Goal: Register for event/course

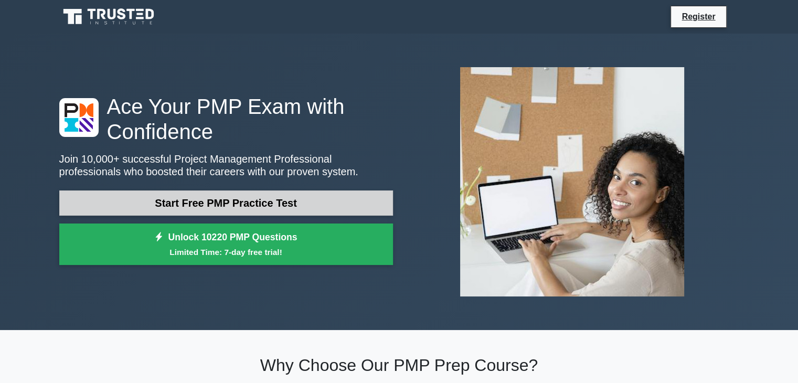
click at [290, 200] on link "Start Free PMP Practice Test" at bounding box center [226, 202] width 334 height 25
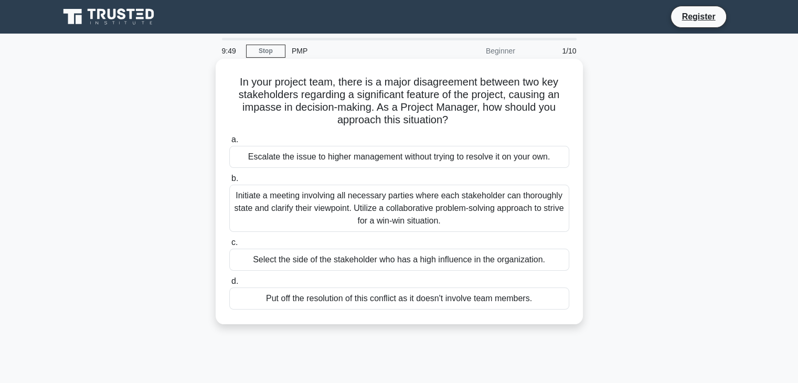
drag, startPoint x: 237, startPoint y: 82, endPoint x: 293, endPoint y: 170, distance: 103.6
click at [293, 170] on div "In your project team, there is a major disagreement between two key stakeholder…" at bounding box center [399, 191] width 359 height 257
click at [237, 83] on h5 "In your project team, there is a major disagreement between two key stakeholder…" at bounding box center [399, 101] width 342 height 51
drag, startPoint x: 236, startPoint y: 80, endPoint x: 540, endPoint y: 299, distance: 374.2
click at [540, 299] on div "In your project team, there is a major disagreement between two key stakeholder…" at bounding box center [399, 191] width 359 height 257
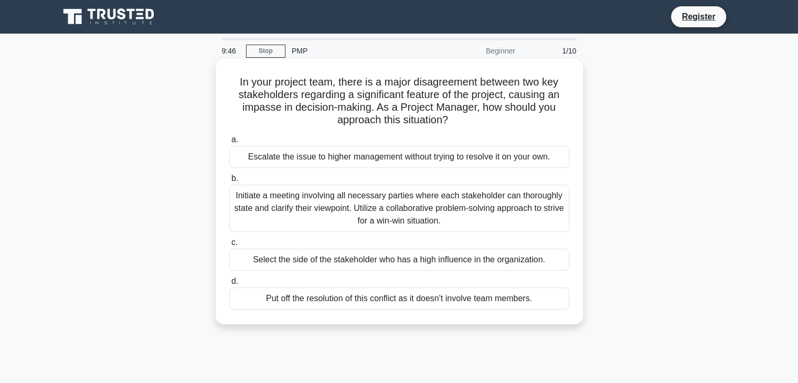
copy div "In your project team, there is a major disagreement between two key stakeholder…"
click at [459, 143] on label "a. Escalate the issue to higher management without trying to resolve it on your…" at bounding box center [399, 150] width 340 height 35
click at [229, 143] on input "a. Escalate the issue to higher management without trying to resolve it on your…" at bounding box center [229, 139] width 0 height 7
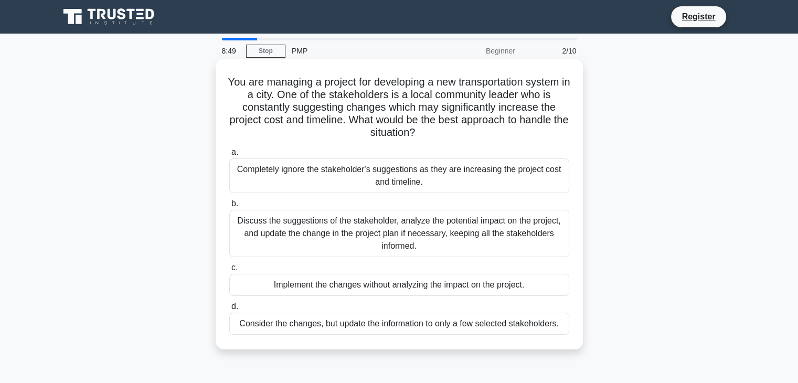
click at [270, 223] on div "Discuss the suggestions of the stakeholder, analyze the potential impact on the…" at bounding box center [399, 233] width 340 height 47
click at [229, 207] on input "b. Discuss the suggestions of the stakeholder, analyze the potential impact on …" at bounding box center [229, 203] width 0 height 7
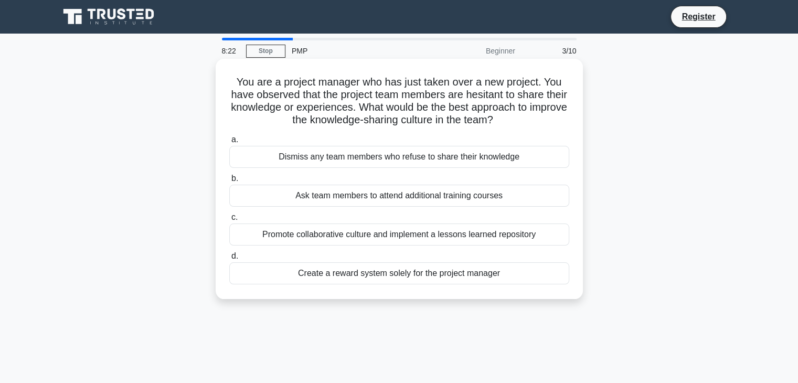
drag, startPoint x: 234, startPoint y: 82, endPoint x: 516, endPoint y: 290, distance: 349.8
click at [516, 290] on div "You are a project manager who has just taken over a new project. You have obser…" at bounding box center [399, 179] width 359 height 232
copy div "You are a project manager who has just taken over a new project. You have obser…"
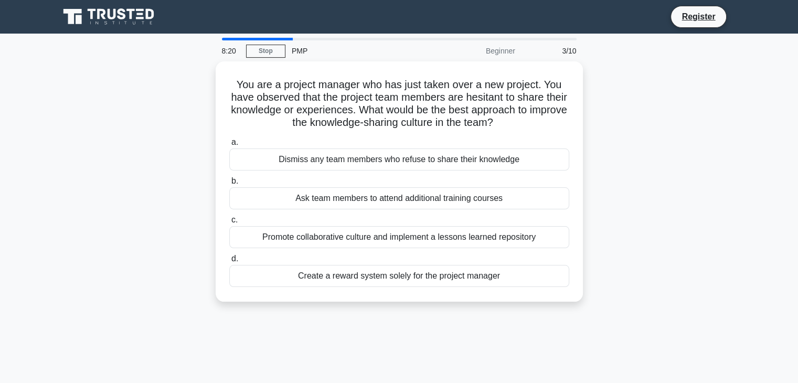
click at [756, 255] on main "8:20 Stop PMP Beginner 3/10 You are a project manager who has just taken over a…" at bounding box center [399, 300] width 798 height 533
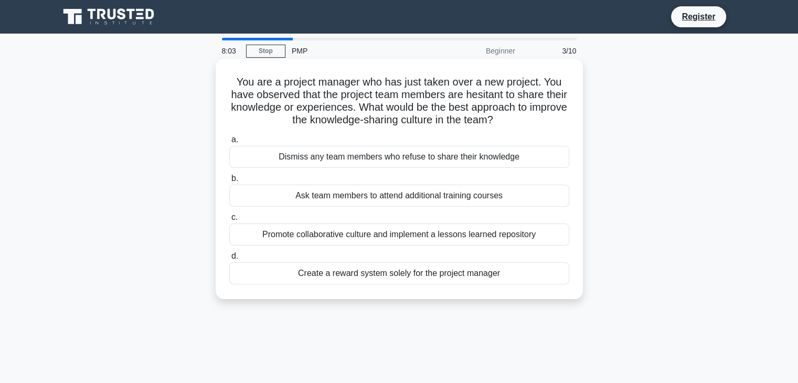
click at [342, 232] on div "Promote collaborative culture and implement a lessons learned repository" at bounding box center [399, 235] width 340 height 22
click at [229, 221] on input "c. Promote collaborative culture and implement a lessons learned repository" at bounding box center [229, 217] width 0 height 7
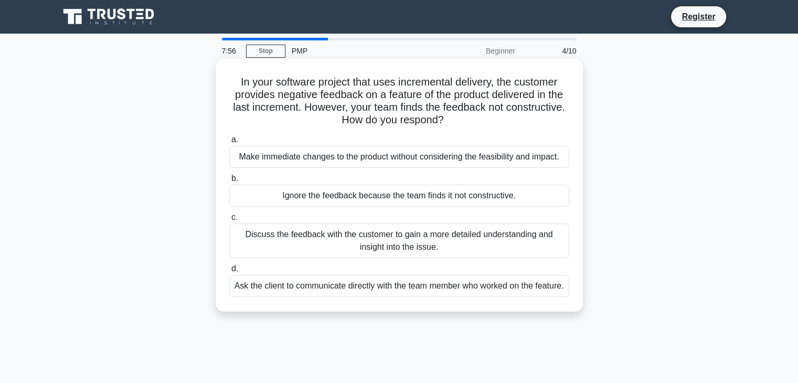
drag, startPoint x: 235, startPoint y: 80, endPoint x: 421, endPoint y: 294, distance: 284.2
click at [421, 294] on div "In your software project that uses incremental delivery, the customer provides …" at bounding box center [399, 185] width 359 height 245
copy div "In your software project that uses incremental delivery, the customer provides …"
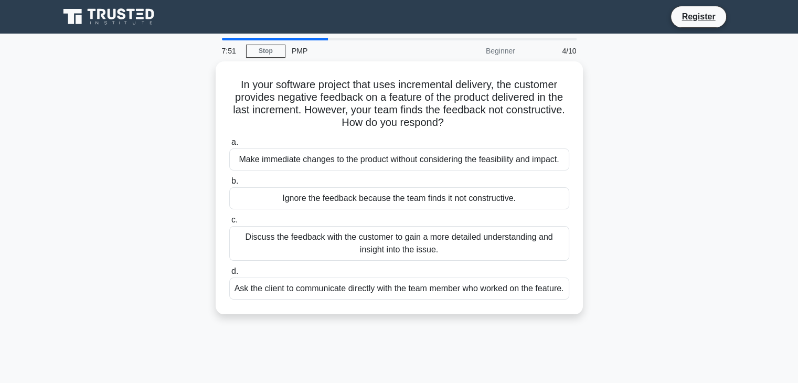
click at [775, 261] on main "7:51 Stop PMP Beginner 4/10 In your software project that uses incremental deli…" at bounding box center [399, 300] width 798 height 533
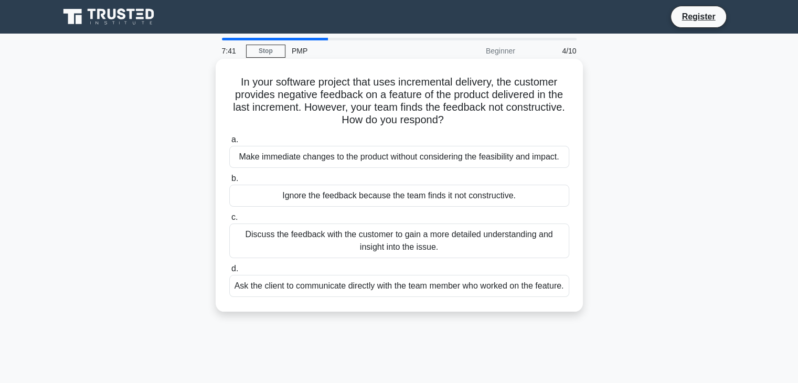
click at [299, 238] on div "Discuss the feedback with the customer to gain a more detailed understanding an…" at bounding box center [399, 241] width 340 height 35
click at [229, 221] on input "c. Discuss the feedback with the customer to gain a more detailed understanding…" at bounding box center [229, 217] width 0 height 7
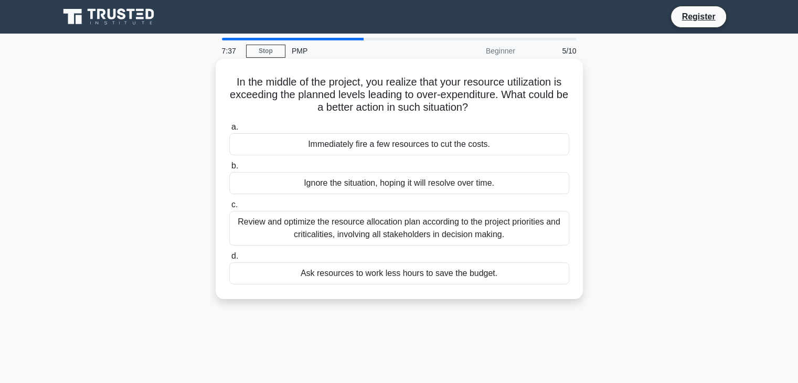
drag, startPoint x: 231, startPoint y: 83, endPoint x: 389, endPoint y: 190, distance: 190.5
click at [389, 190] on div "In the middle of the project, you realize that your resource utilization is exc…" at bounding box center [399, 179] width 359 height 232
click at [262, 84] on h5 "In the middle of the project, you realize that your resource utilization is exc…" at bounding box center [399, 95] width 342 height 39
drag, startPoint x: 231, startPoint y: 80, endPoint x: 502, endPoint y: 282, distance: 337.5
click at [502, 282] on div "In the middle of the project, you realize that your resource utilization is exc…" at bounding box center [399, 179] width 359 height 232
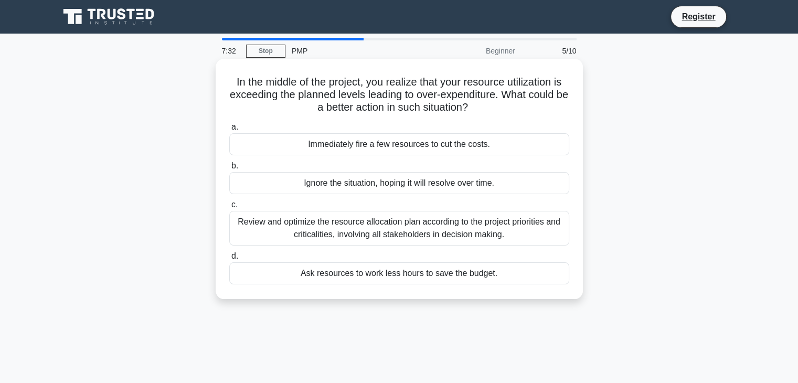
copy div "In the middle of the project, you realize that your resource utilization is exc…"
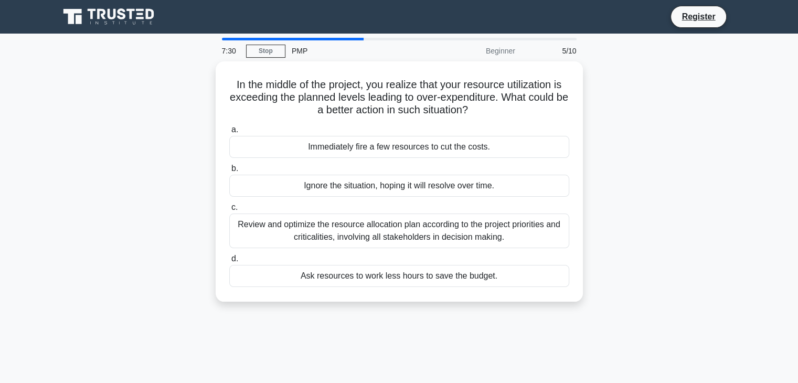
click at [715, 221] on div "In the middle of the project, you realize that your resource utilization is exc…" at bounding box center [399, 187] width 693 height 253
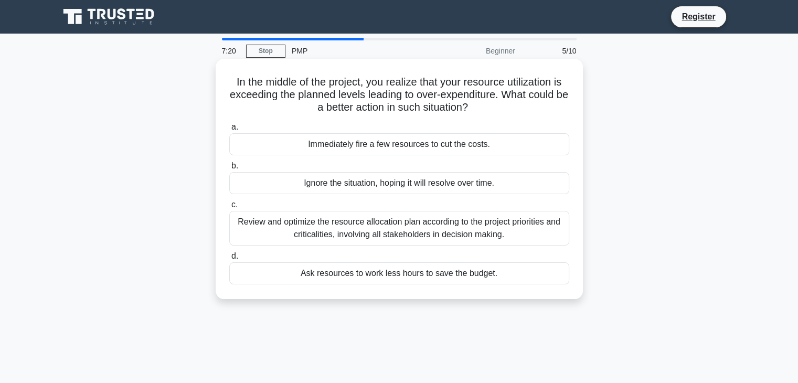
click at [342, 224] on div "Review and optimize the resource allocation plan according to the project prior…" at bounding box center [399, 228] width 340 height 35
click at [229, 208] on input "c. Review and optimize the resource allocation plan according to the project pr…" at bounding box center [229, 205] width 0 height 7
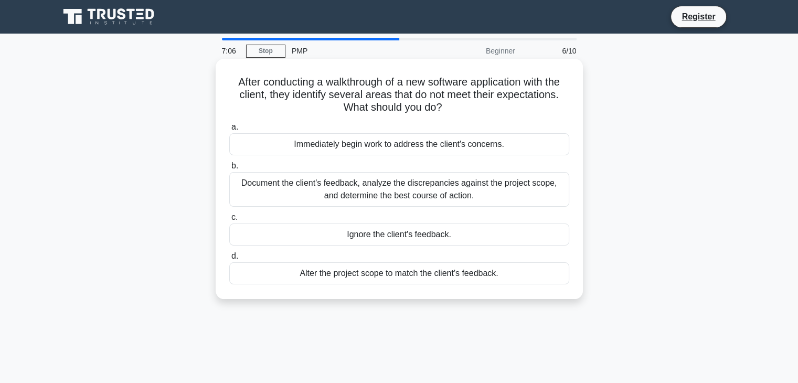
drag, startPoint x: 231, startPoint y: 80, endPoint x: 504, endPoint y: 273, distance: 334.3
click at [504, 273] on div "After conducting a walkthrough of a new software application with the client, t…" at bounding box center [399, 179] width 359 height 232
copy div "After conducting a walkthrough of a new software application with the client, t…"
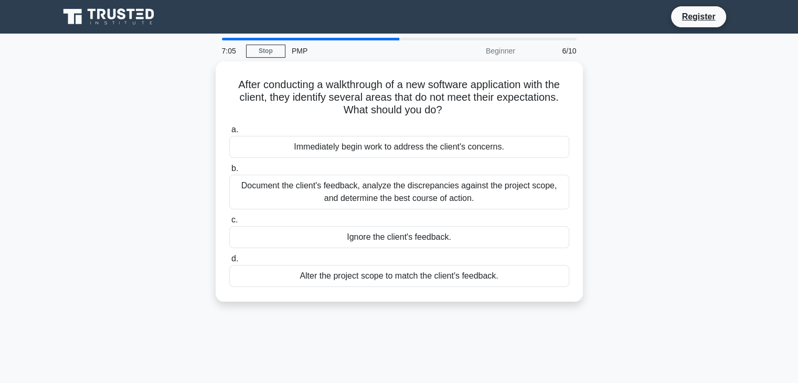
click at [655, 246] on div "After conducting a walkthrough of a new software application with the client, t…" at bounding box center [399, 187] width 693 height 253
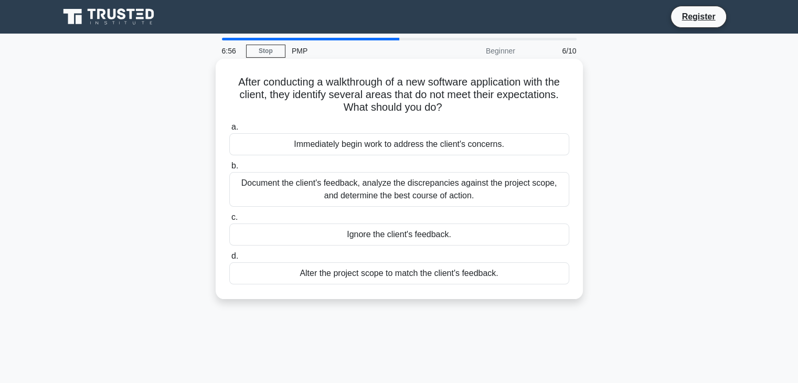
click at [333, 186] on div "Document the client's feedback, analyze the discrepancies against the project s…" at bounding box center [399, 189] width 340 height 35
click at [229, 170] on input "b. Document the client's feedback, analyze the discrepancies against the projec…" at bounding box center [229, 166] width 0 height 7
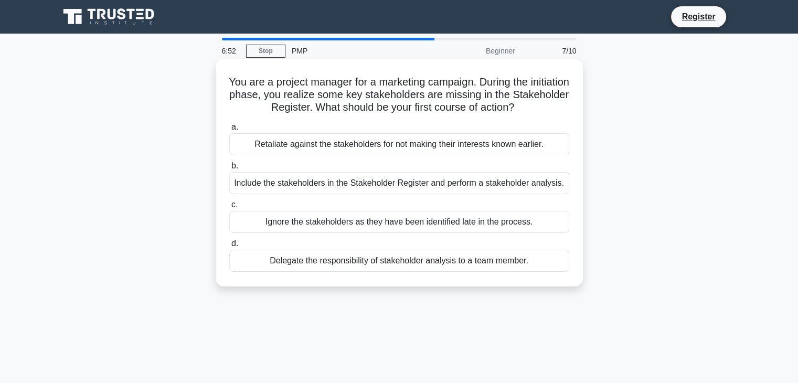
drag, startPoint x: 246, startPoint y: 79, endPoint x: 530, endPoint y: 261, distance: 336.9
click at [530, 261] on div "You are a project manager for a marketing campaign. During the initiation phase…" at bounding box center [399, 172] width 359 height 219
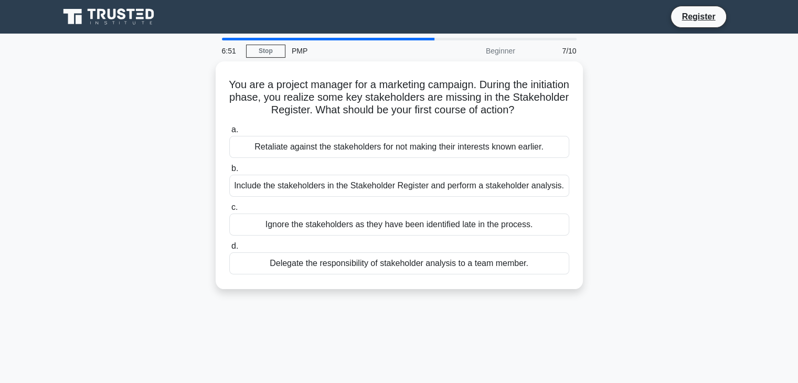
copy div "You are a project manager for a marketing campaign. During the initiation phase…"
click at [722, 247] on div "You are a project manager for a marketing campaign. During the initiation phase…" at bounding box center [399, 181] width 693 height 240
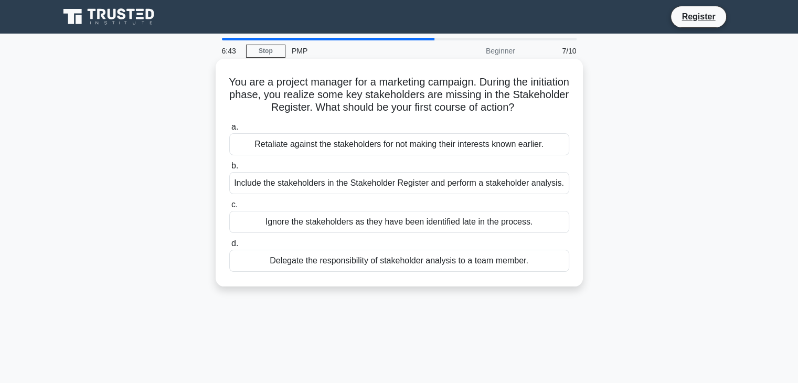
click at [312, 187] on div "Include the stakeholders in the Stakeholder Register and perform a stakeholder …" at bounding box center [399, 183] width 340 height 22
click at [229, 170] on input "b. Include the stakeholders in the Stakeholder Register and perform a stakehold…" at bounding box center [229, 166] width 0 height 7
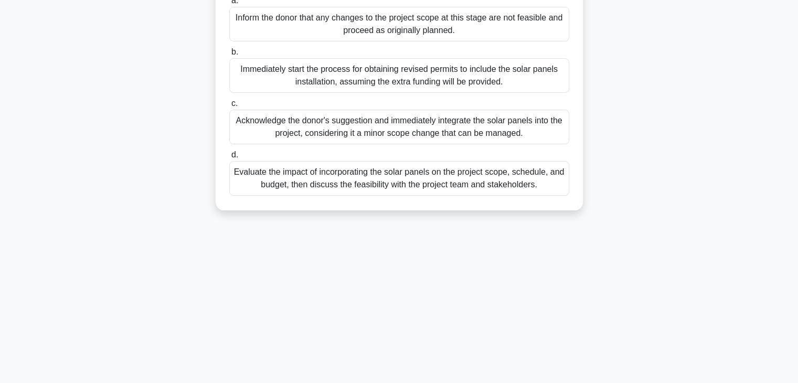
scroll to position [184, 0]
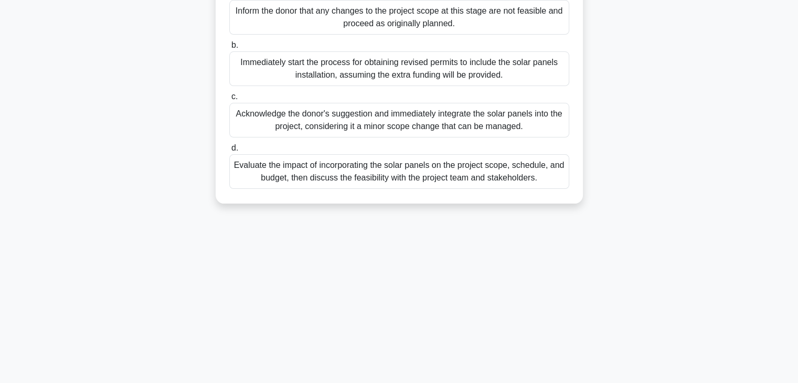
drag, startPoint x: 237, startPoint y: 77, endPoint x: 538, endPoint y: 192, distance: 322.2
click at [538, 192] on div "Halfway through the construction of a new urban community center, the project's…" at bounding box center [399, 39] width 359 height 320
copy div "Halfway through the construction of a new urban community center, the project's…"
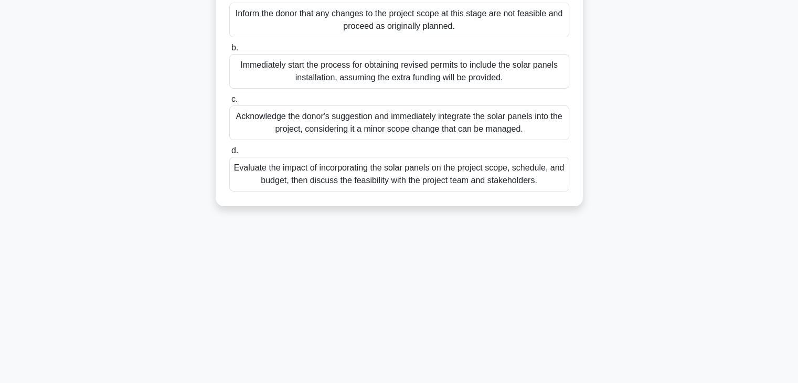
click at [680, 194] on div "Halfway through the construction of a new urban community center, the project's…" at bounding box center [399, 48] width 693 height 341
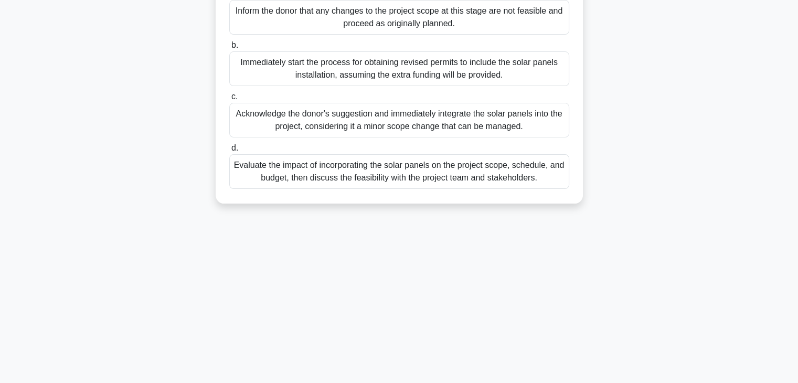
click at [302, 185] on div "Evaluate the impact of incorporating the solar panels on the project scope, sch…" at bounding box center [399, 171] width 340 height 35
click at [229, 152] on input "d. Evaluate the impact of incorporating the solar panels on the project scope, …" at bounding box center [229, 148] width 0 height 7
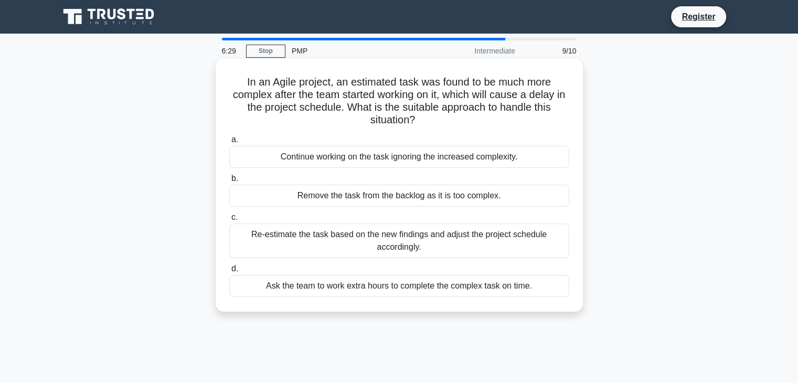
scroll to position [0, 0]
drag, startPoint x: 242, startPoint y: 80, endPoint x: 549, endPoint y: 283, distance: 368.1
click at [549, 283] on div "In an Agile project, an estimated task was found to be much more complex after …" at bounding box center [399, 185] width 359 height 245
copy div "In an Agile project, an estimated task was found to be much more complex after …"
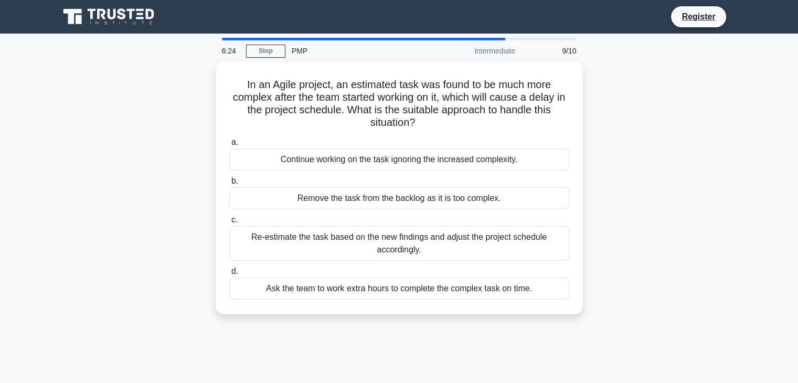
click at [647, 260] on div "In an Agile project, an estimated task was found to be much more complex after …" at bounding box center [399, 194] width 693 height 266
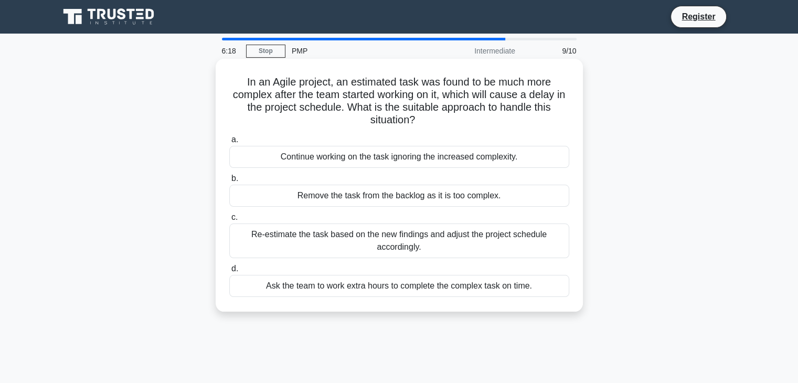
click at [287, 240] on div "Re-estimate the task based on the new findings and adjust the project schedule …" at bounding box center [399, 241] width 340 height 35
click at [229, 221] on input "c. Re-estimate the task based on the new findings and adjust the project schedu…" at bounding box center [229, 217] width 0 height 7
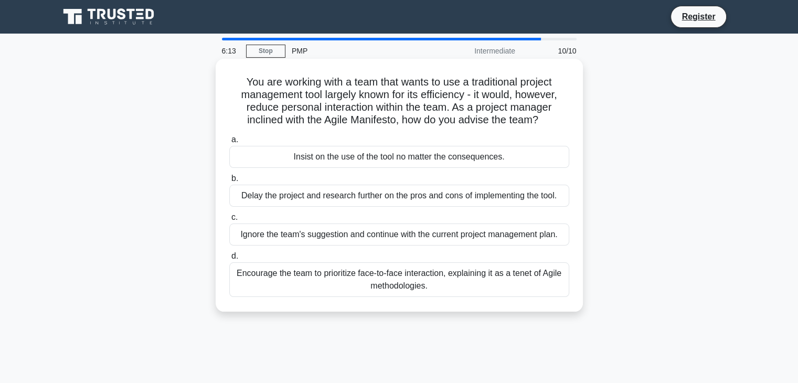
drag, startPoint x: 241, startPoint y: 78, endPoint x: 444, endPoint y: 284, distance: 289.5
click at [444, 284] on div "You are working with a team that wants to use a traditional project management …" at bounding box center [399, 185] width 359 height 245
copy div "You are working with a team that wants to use a traditional project management …"
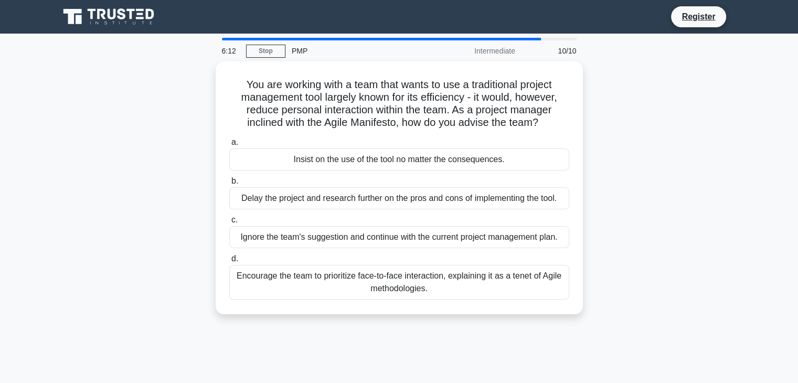
click at [672, 255] on div "You are working with a team that wants to use a traditional project management …" at bounding box center [399, 194] width 693 height 266
click at [707, 202] on div "You are working with a team that wants to use a traditional project management …" at bounding box center [399, 194] width 693 height 266
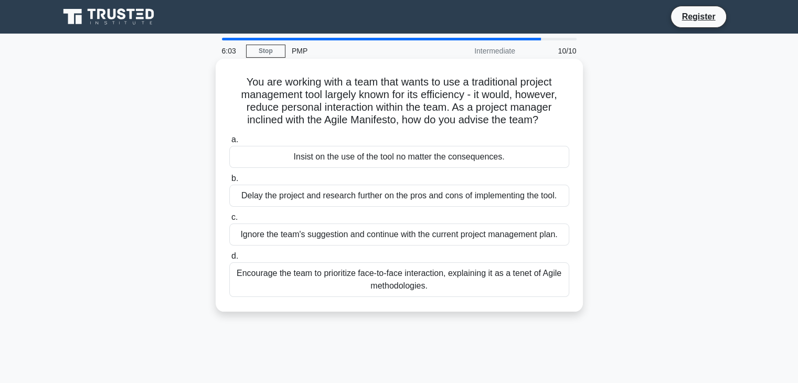
click at [287, 273] on div "Encourage the team to prioritize face-to-face interaction, explaining it as a t…" at bounding box center [399, 279] width 340 height 35
click at [229, 260] on input "d. Encourage the team to prioritize face-to-face interaction, explaining it as …" at bounding box center [229, 256] width 0 height 7
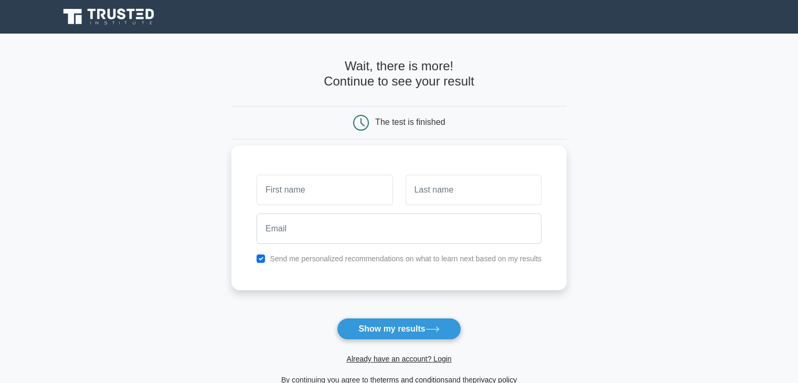
click at [316, 185] on input "text" at bounding box center [325, 190] width 136 height 30
type input "Vamsi"
type input "Bandi"
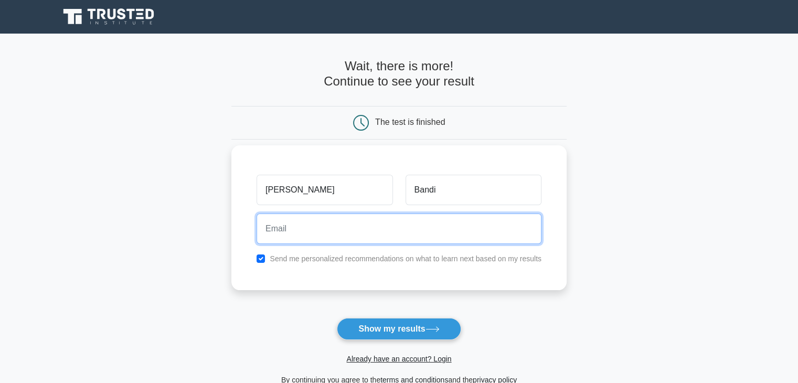
click at [291, 220] on input "email" at bounding box center [399, 229] width 285 height 30
type input "vamsi840@gmail.com"
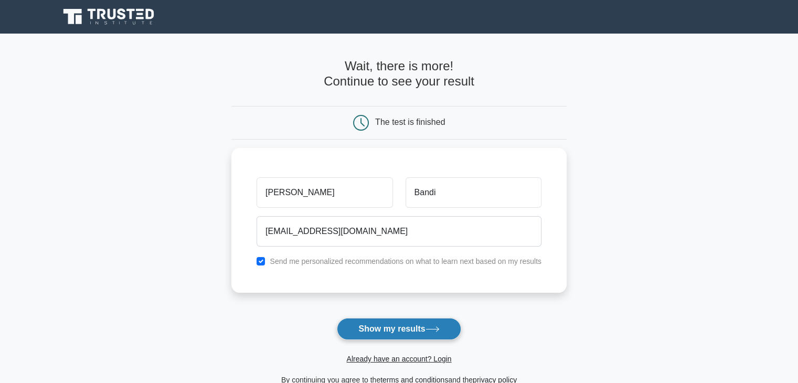
click at [400, 334] on button "Show my results" at bounding box center [399, 329] width 124 height 22
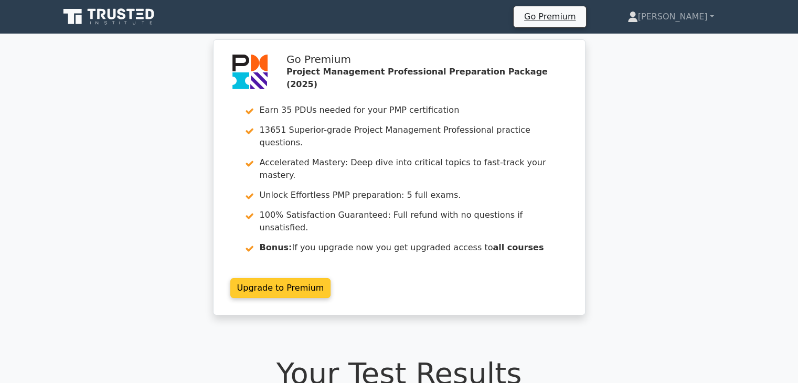
click at [267, 278] on link "Upgrade to Premium" at bounding box center [280, 288] width 101 height 20
